Goal: Task Accomplishment & Management: Manage account settings

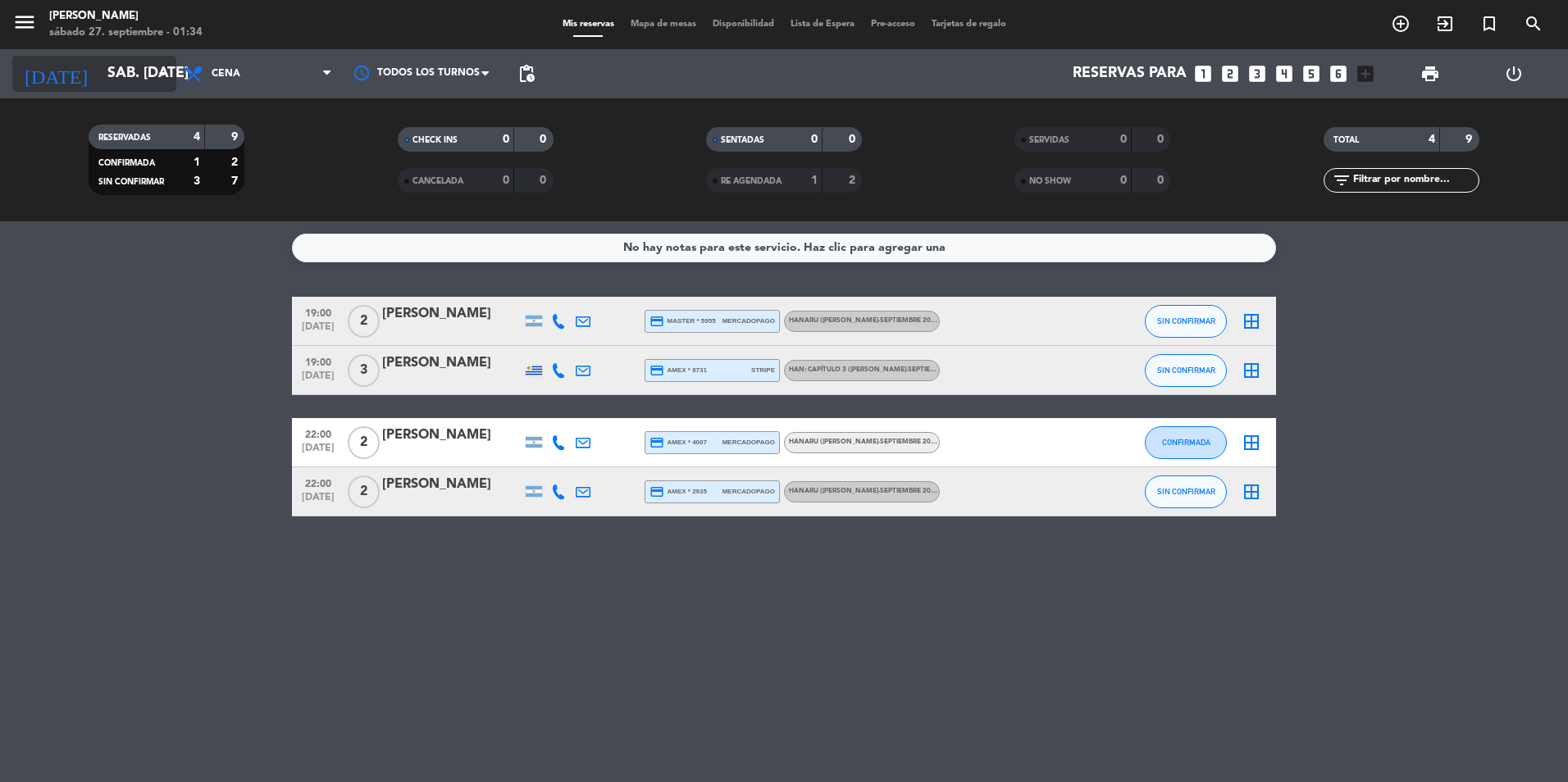
click at [100, 65] on input "sáb. [DATE]" at bounding box center [194, 74] width 190 height 33
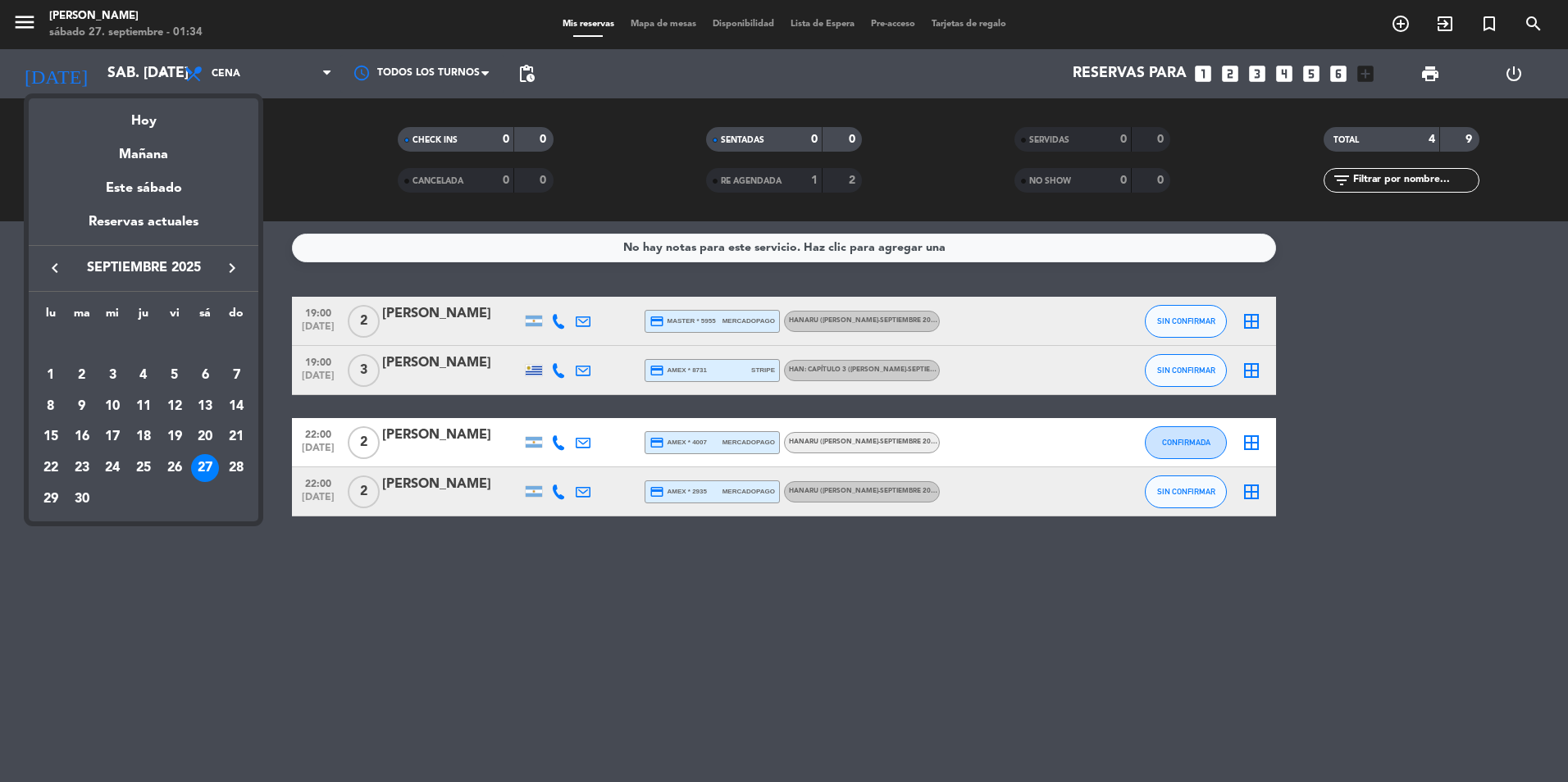
click at [153, 220] on div "Reservas actuales" at bounding box center [144, 228] width 230 height 34
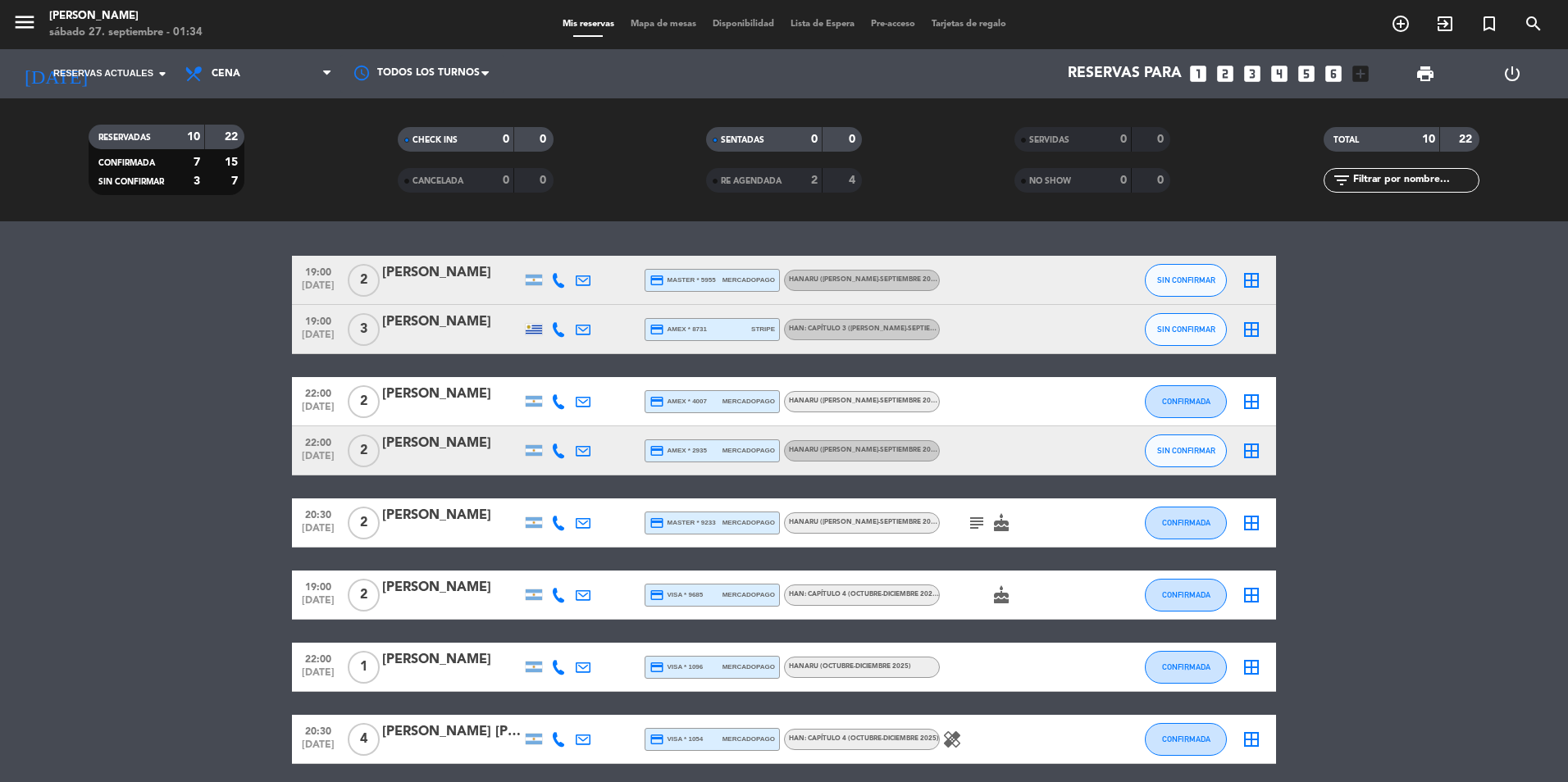
click at [466, 267] on div "[PERSON_NAME]" at bounding box center [452, 273] width 140 height 21
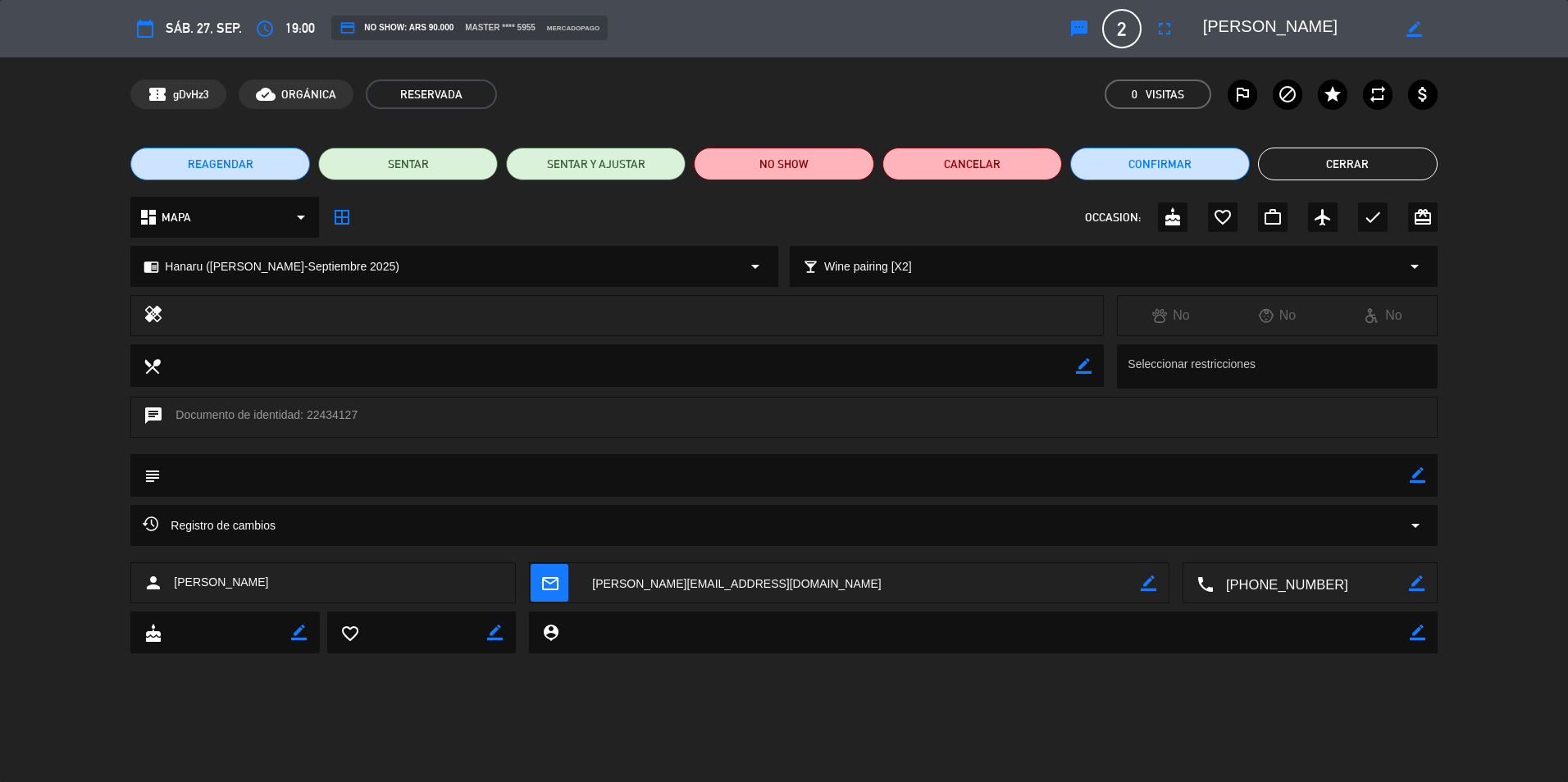
click at [329, 408] on div "chat Documento de identidad: 22434127" at bounding box center [783, 417] width 1307 height 41
click at [332, 411] on div "chat Documento de identidad: 22434127" at bounding box center [783, 417] width 1307 height 41
copy div "22434127"
click at [621, 581] on textarea at bounding box center [861, 584] width 561 height 41
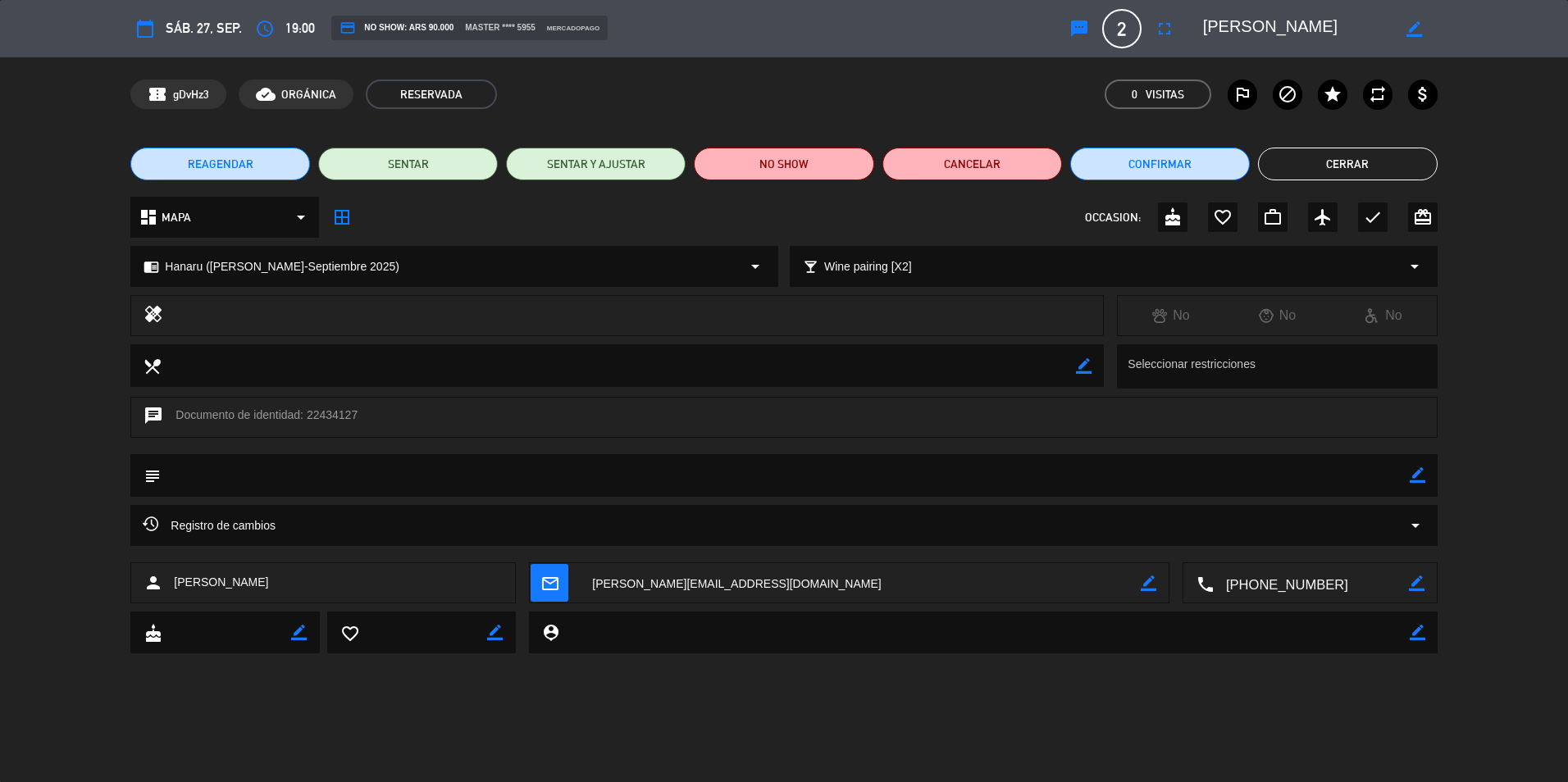
copy div "22434127"
click at [1215, 558] on div "Registro de cambios arrow_drop_down" at bounding box center [784, 534] width 1568 height 57
click at [1215, 581] on textarea at bounding box center [1311, 584] width 195 height 41
click at [1215, 154] on button "Cerrar" at bounding box center [1348, 164] width 180 height 33
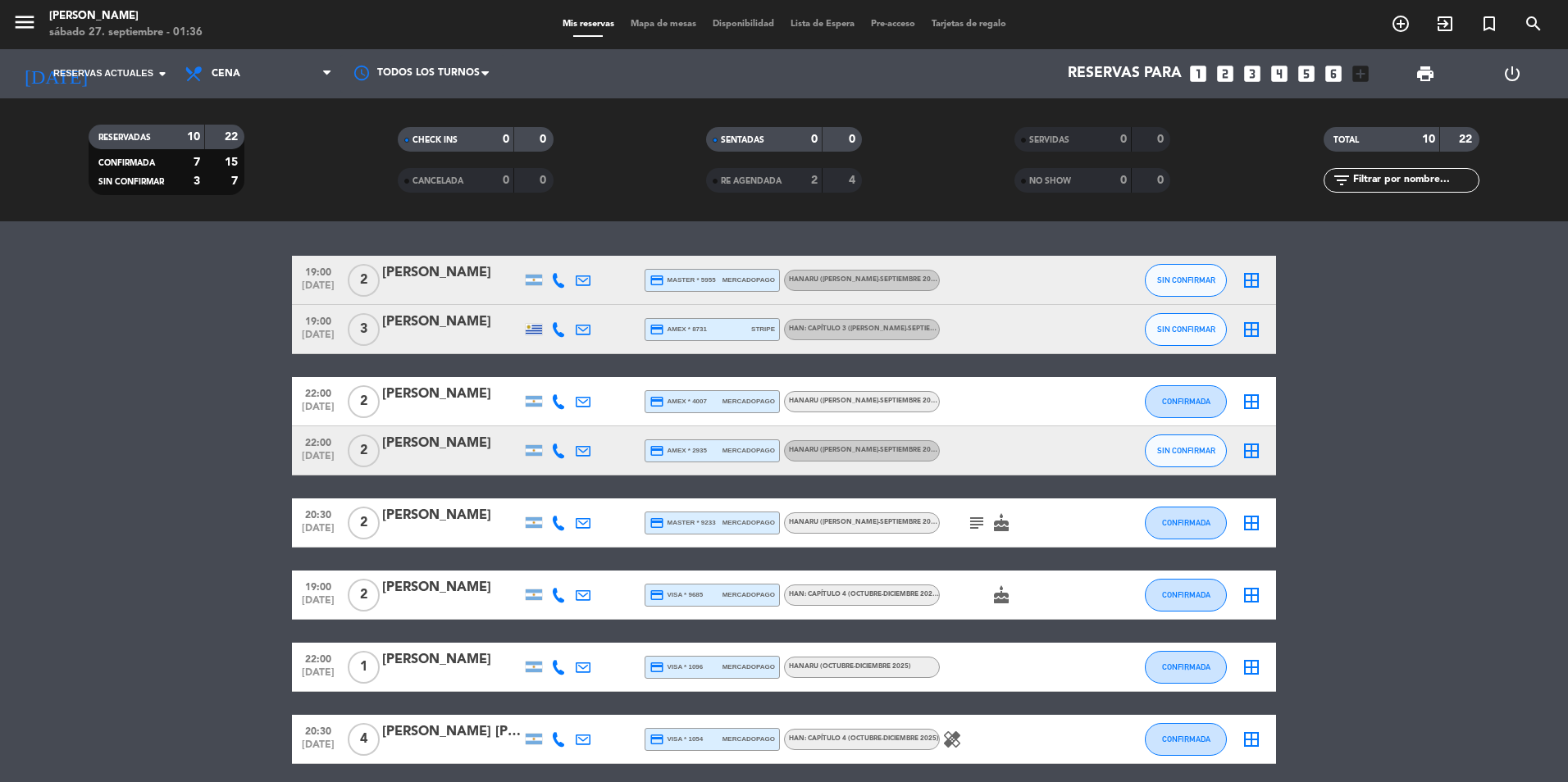
click at [421, 324] on div "[PERSON_NAME]" at bounding box center [452, 323] width 140 height 21
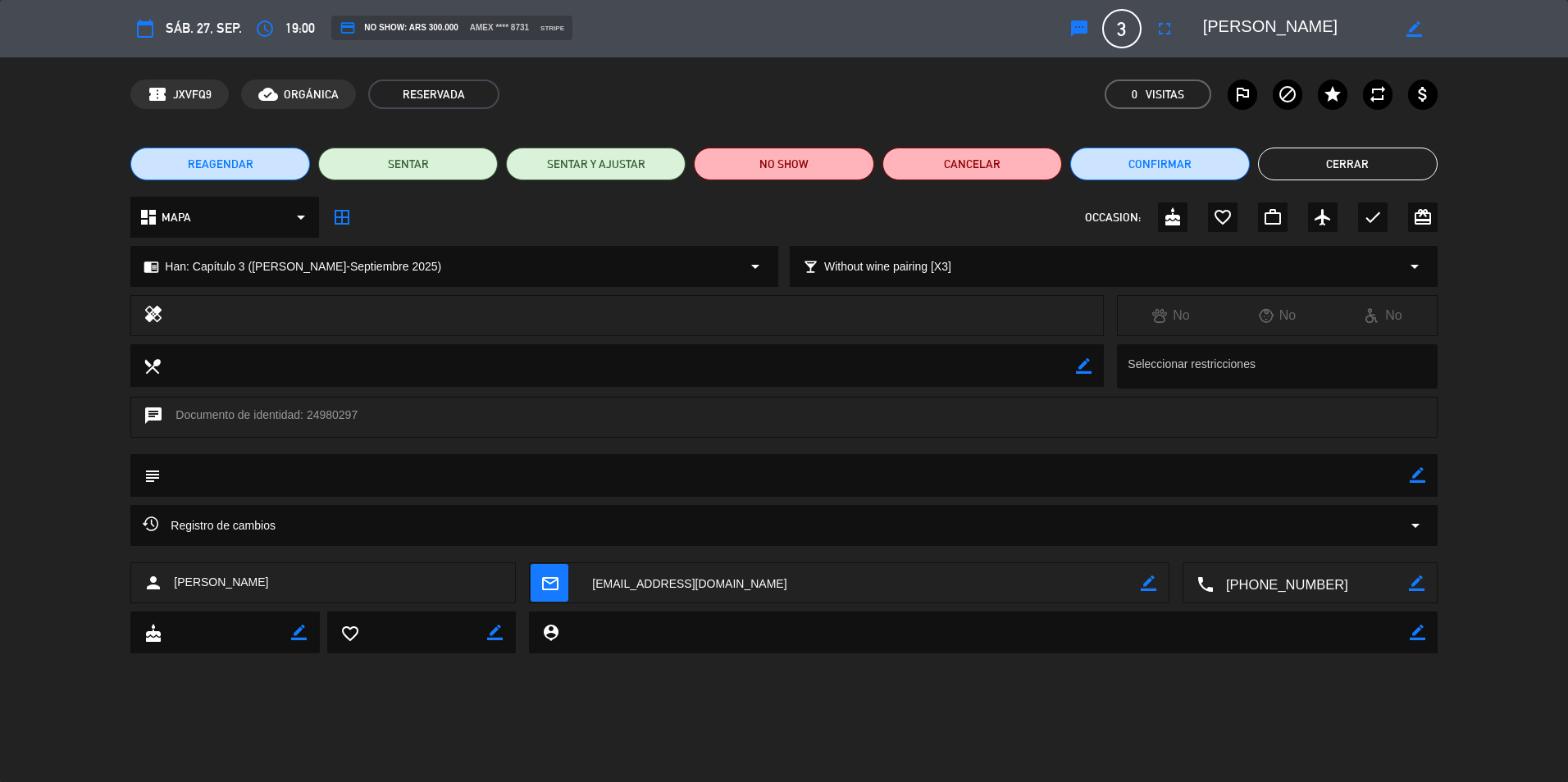
click at [1215, 25] on textarea at bounding box center [1297, 29] width 188 height 30
click at [1215, 23] on textarea at bounding box center [1297, 29] width 188 height 30
drag, startPoint x: 1228, startPoint y: 23, endPoint x: 1220, endPoint y: 26, distance: 8.5
click at [1215, 26] on textarea at bounding box center [1297, 29] width 188 height 30
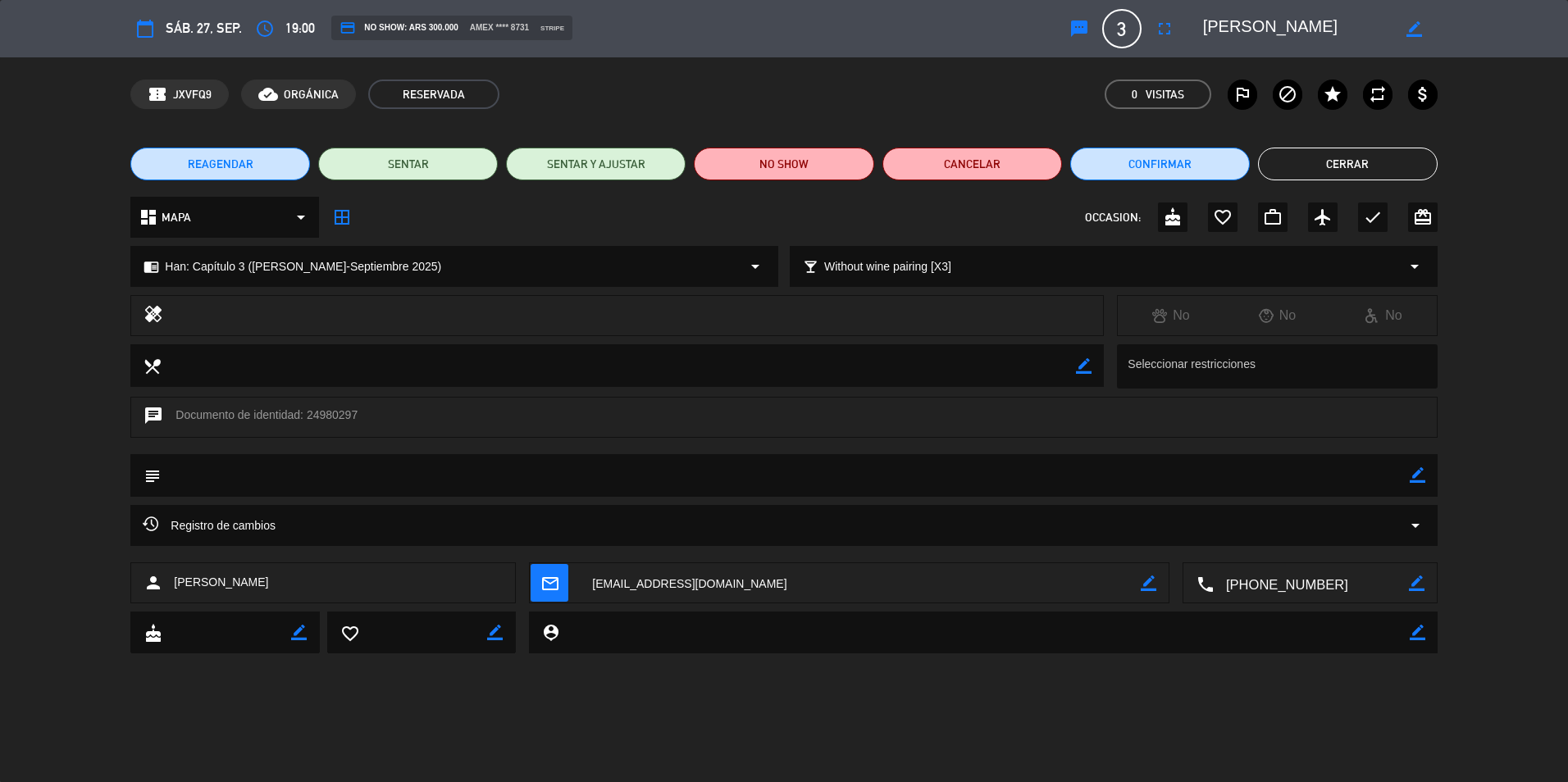
drag, startPoint x: 1220, startPoint y: 26, endPoint x: 1251, endPoint y: 25, distance: 31.0
click at [1215, 25] on textarea at bounding box center [1297, 29] width 188 height 30
click at [681, 596] on textarea at bounding box center [861, 584] width 561 height 41
click at [698, 585] on textarea at bounding box center [861, 584] width 561 height 41
click at [1215, 580] on textarea at bounding box center [1311, 584] width 195 height 41
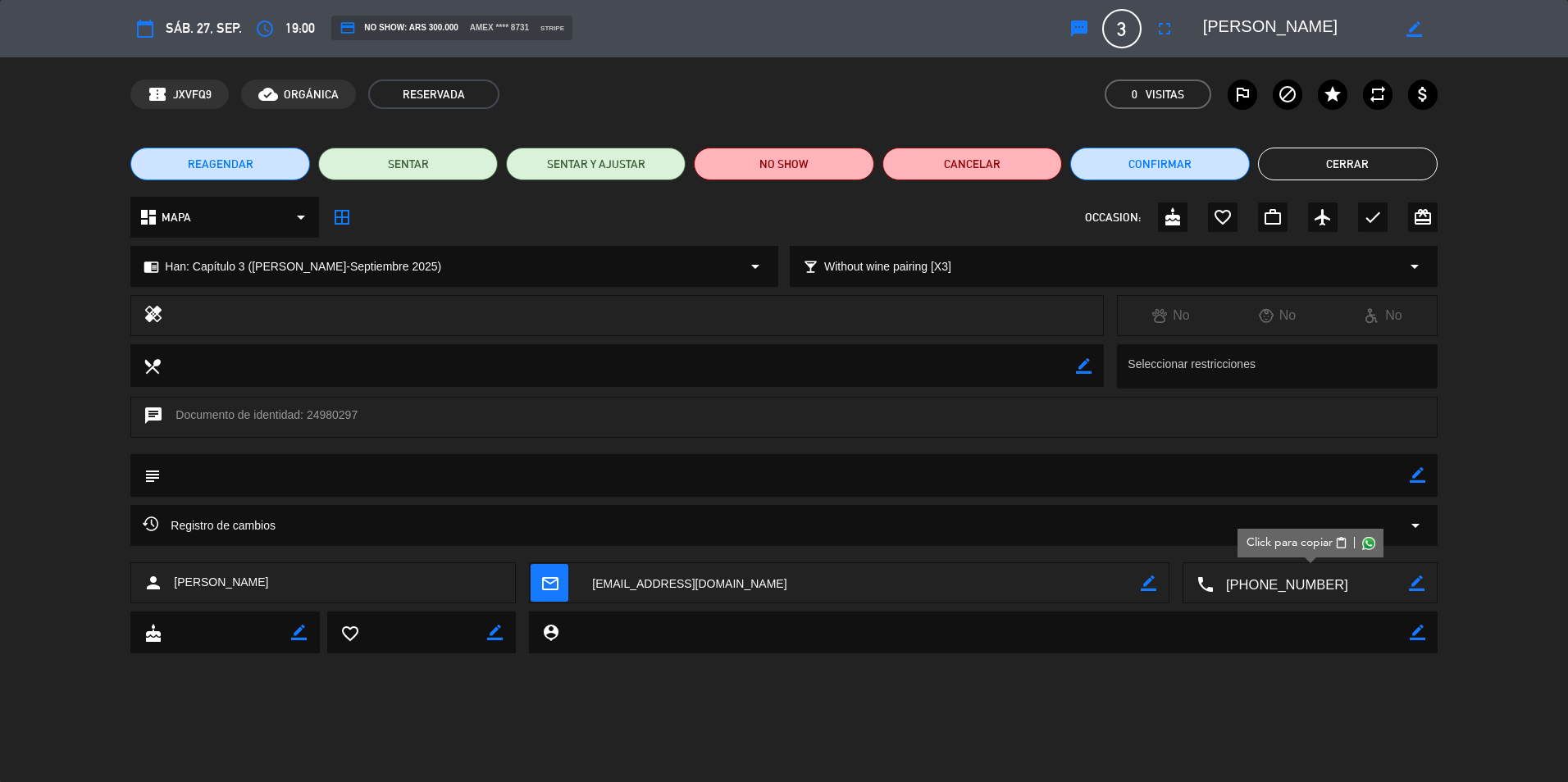
click at [746, 568] on textarea at bounding box center [861, 584] width 561 height 41
click at [343, 415] on div "chat Documento de identidad: 24980297" at bounding box center [783, 417] width 1307 height 41
copy div "24980297"
click at [726, 573] on textarea at bounding box center [861, 584] width 561 height 41
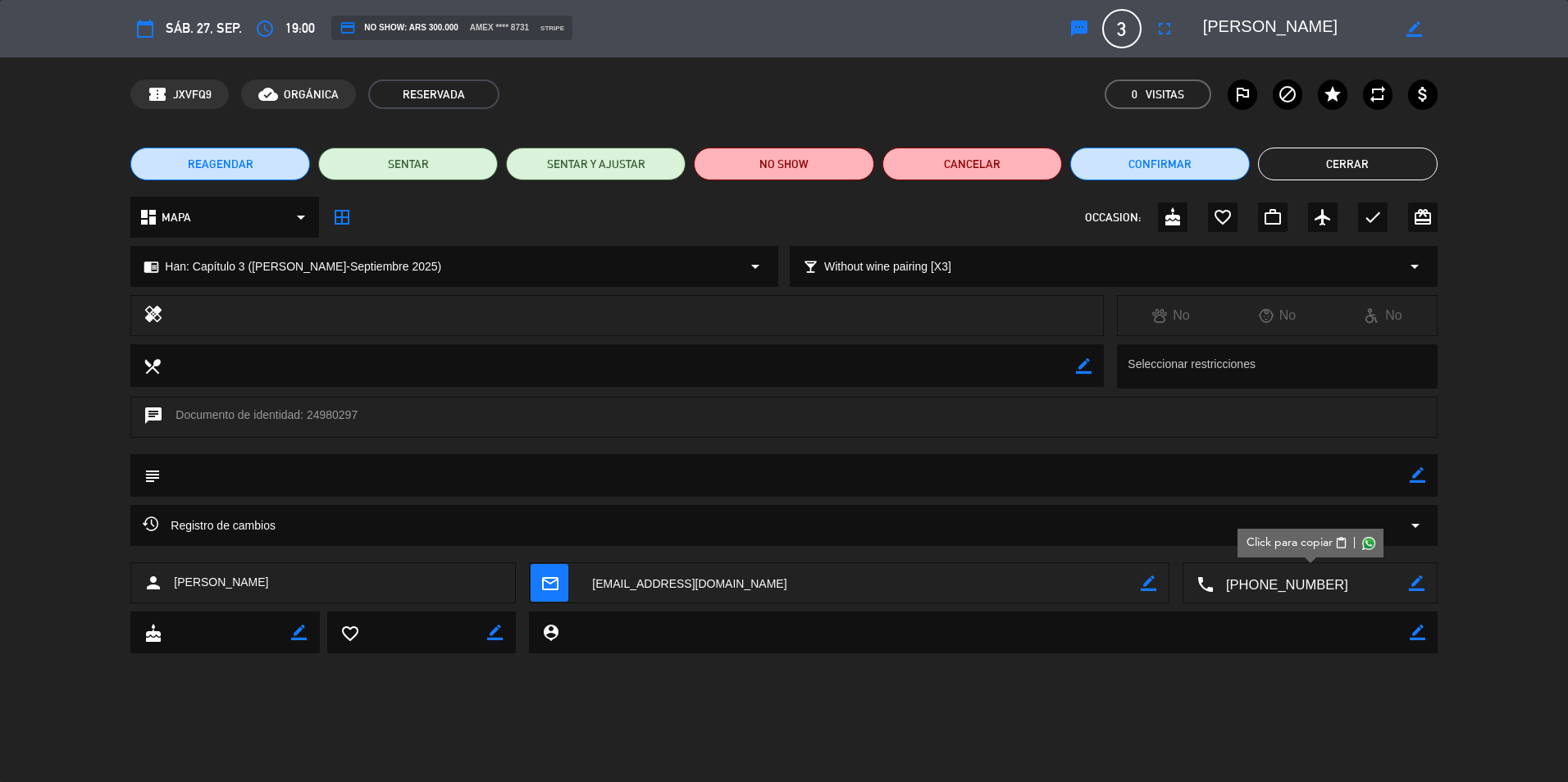
copy div "24980297"
click at [722, 576] on textarea at bounding box center [861, 584] width 561 height 41
click at [1215, 157] on button "Cerrar" at bounding box center [1348, 164] width 180 height 33
